Goal: Find specific page/section: Find specific page/section

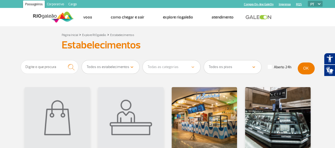
click at [135, 68] on select "Todos os estabelecimentos Alimentação Lojas Serviços e Conveniência Salas VIP e…" at bounding box center [111, 66] width 58 height 13
click at [50, 69] on input "text" at bounding box center [50, 67] width 58 height 14
type input "farmácia"
click at [69, 67] on img "submit" at bounding box center [70, 67] width 11 height 11
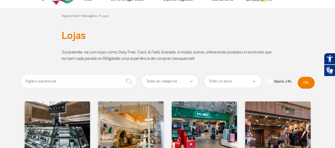
scroll to position [27, 0]
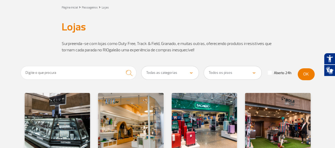
click at [161, 65] on p at bounding box center [168, 63] width 212 height 6
click at [163, 71] on select "Todas as categorias Cosmético e Beleza Eletrônicos Livros e Revistas Moda e Ace…" at bounding box center [171, 72] width 58 height 13
click at [171, 71] on select "Todas as categorias Cosmético e Beleza Eletrônicos Livros e Revistas Moda e Ace…" at bounding box center [171, 72] width 58 height 13
click at [142, 66] on select "Todas as categorias Cosmético e Beleza Eletrônicos Livros e Revistas Moda e Ace…" at bounding box center [171, 72] width 58 height 13
click at [158, 73] on select "Todas as categorias Cosmético e Beleza Eletrônicos Livros e Revistas Moda e Ace…" at bounding box center [171, 72] width 58 height 13
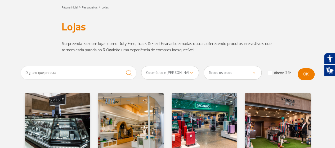
click at [142, 66] on select "Todas as categorias Cosmético e Beleza Eletrônicos Livros e Revistas Moda e Ace…" at bounding box center [171, 72] width 58 height 13
click at [301, 72] on button "OK" at bounding box center [306, 74] width 17 height 12
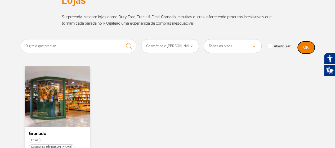
scroll to position [53, 0]
click at [167, 45] on select "Todas as categorias Cosmético e Beleza Eletrônicos Livros e Revistas Moda e Ace…" at bounding box center [171, 46] width 58 height 13
select select "325"
click at [142, 40] on select "Todas as categorias Cosmético e Beleza Eletrônicos Livros e Revistas Moda e Ace…" at bounding box center [171, 46] width 58 height 13
click at [304, 50] on button "OK" at bounding box center [306, 48] width 17 height 12
